Goal: Navigation & Orientation: Find specific page/section

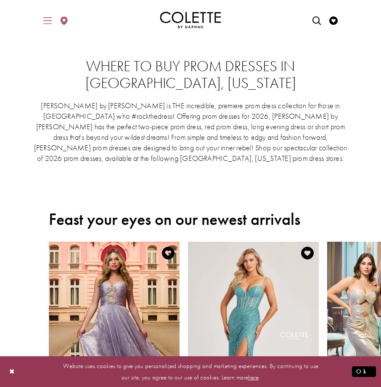
click at [51, 22] on icon "Toggle Main Navigation Menu" at bounding box center [47, 20] width 8 height 8
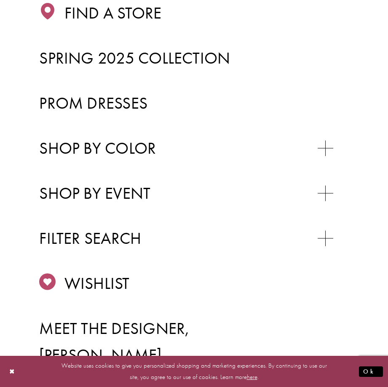
scroll to position [195, 0]
click at [139, 59] on span "Spring 2025 Collection" at bounding box center [134, 58] width 191 height 21
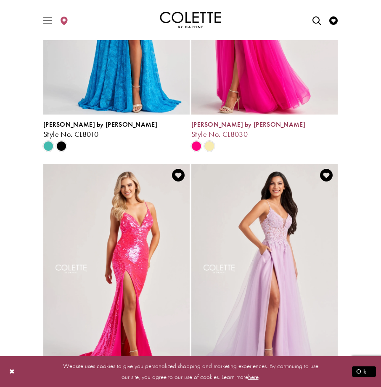
scroll to position [1684, 0]
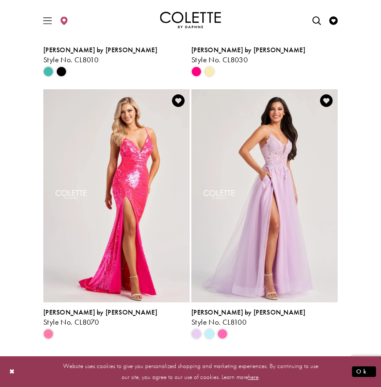
drag, startPoint x: 42, startPoint y: 21, endPoint x: 47, endPoint y: 21, distance: 5.1
click at [42, 21] on span "Toggle Main Navigation Menu" at bounding box center [47, 19] width 13 height 23
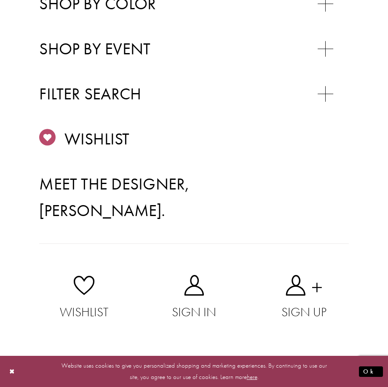
scroll to position [366, 0]
click at [109, 81] on span "SWEET 16" at bounding box center [84, 72] width 61 height 19
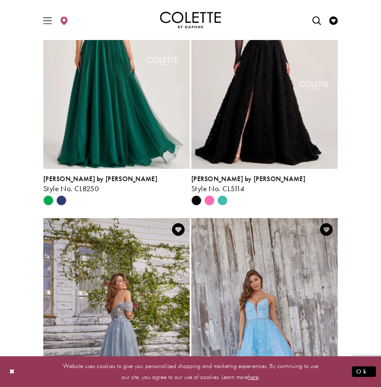
scroll to position [1642, 0]
